Goal: Task Accomplishment & Management: Manage account settings

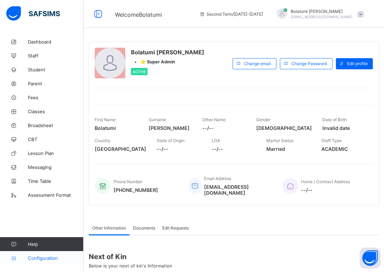
click at [50, 257] on span "Configuration" at bounding box center [55, 258] width 55 height 6
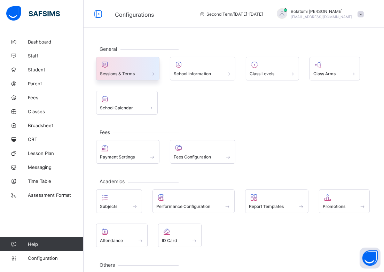
click at [131, 74] on span "Sessions & Terms" at bounding box center [117, 73] width 35 height 5
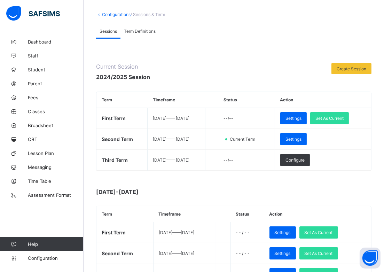
scroll to position [34, 0]
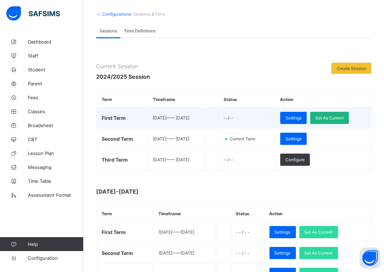
click at [336, 116] on span "Set As Current" at bounding box center [329, 117] width 28 height 5
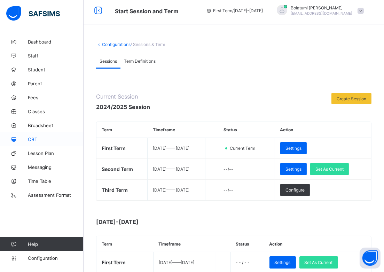
scroll to position [3, 0]
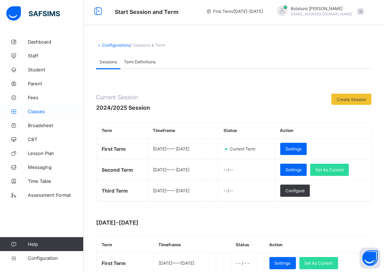
click at [36, 111] on span "Classes" at bounding box center [56, 112] width 56 height 6
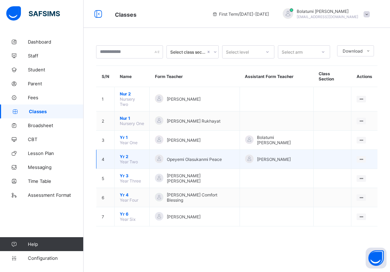
click at [121, 154] on span "Yr 2" at bounding box center [132, 156] width 24 height 5
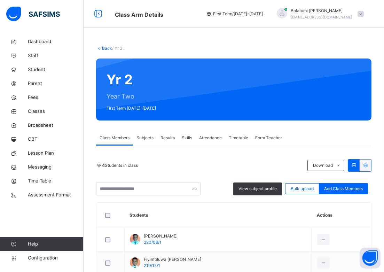
click at [167, 139] on span "Results" at bounding box center [168, 138] width 14 height 6
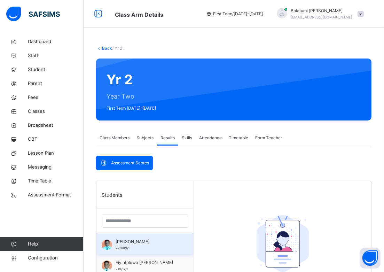
click at [142, 244] on span "[PERSON_NAME]" at bounding box center [147, 242] width 62 height 6
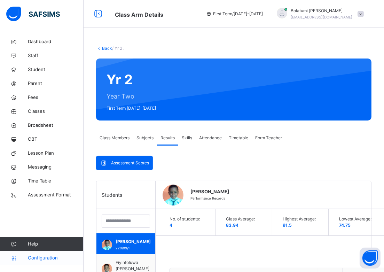
click at [39, 258] on span "Configuration" at bounding box center [55, 258] width 55 height 7
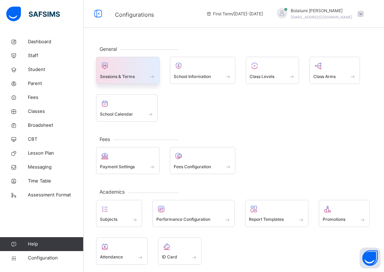
click at [129, 76] on span "Sessions & Terms" at bounding box center [117, 76] width 35 height 6
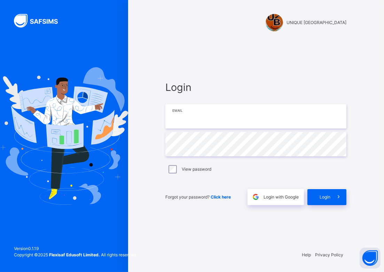
type input "**********"
